Goal: Transaction & Acquisition: Obtain resource

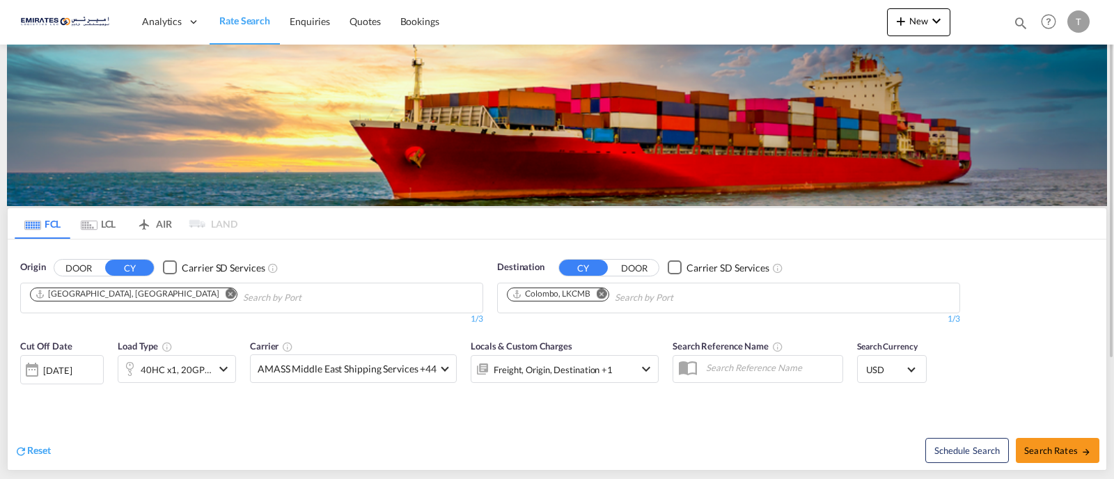
click at [599, 294] on md-icon "Remove" at bounding box center [601, 293] width 10 height 10
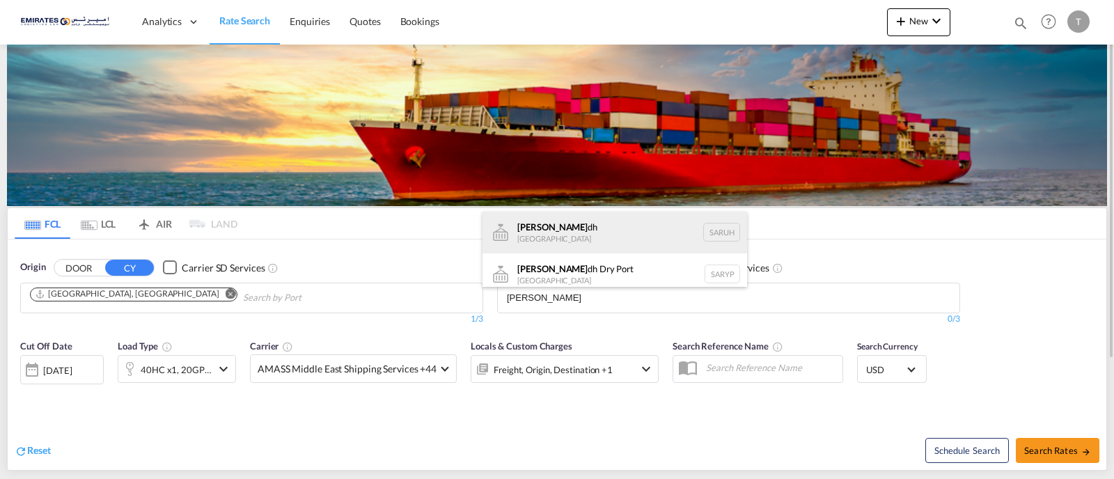
type input "[PERSON_NAME]"
click at [578, 237] on div "[PERSON_NAME] dh [GEOGRAPHIC_DATA] [GEOGRAPHIC_DATA]" at bounding box center [614, 233] width 264 height 42
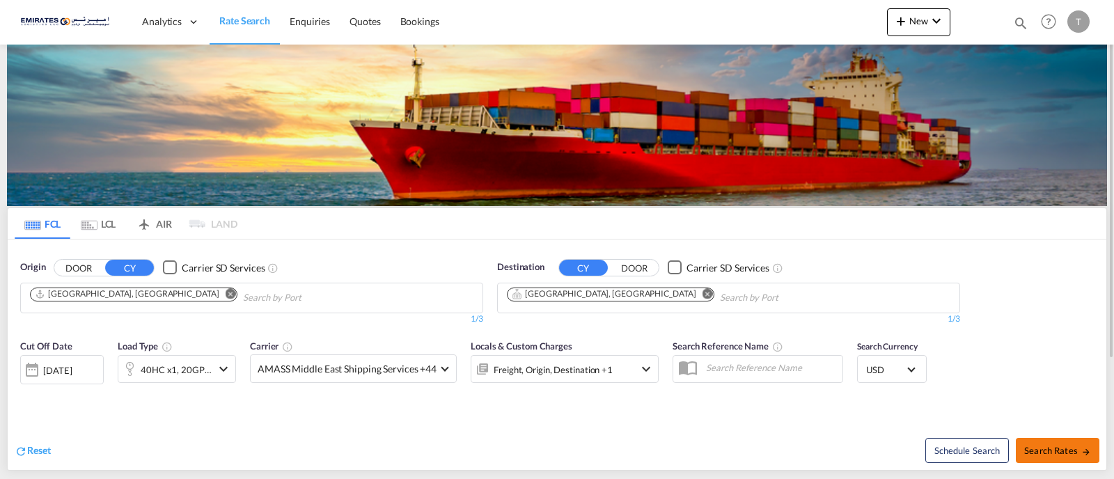
click at [1046, 445] on span "Search Rates" at bounding box center [1057, 450] width 67 height 11
type input "AEJEA to SARUH / [DATE]"
